Goal: Find specific page/section: Find specific page/section

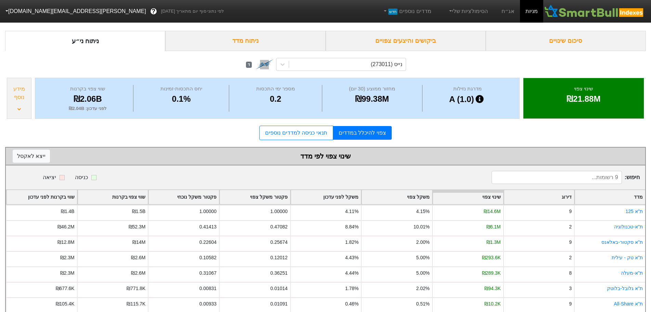
scroll to position [23, 0]
click at [617, 7] on img at bounding box center [594, 11] width 102 height 14
